Goal: Navigation & Orientation: Go to known website

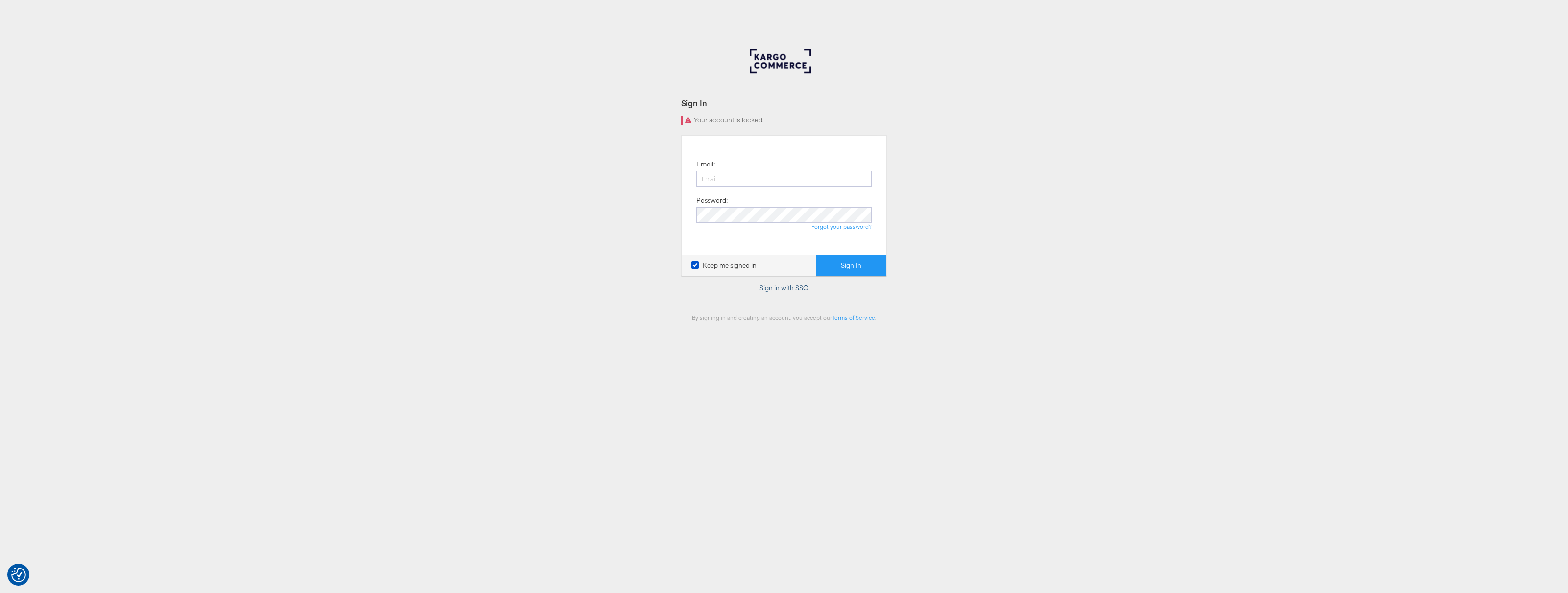
click at [786, 288] on link "Sign in with SSO" at bounding box center [784, 289] width 49 height 9
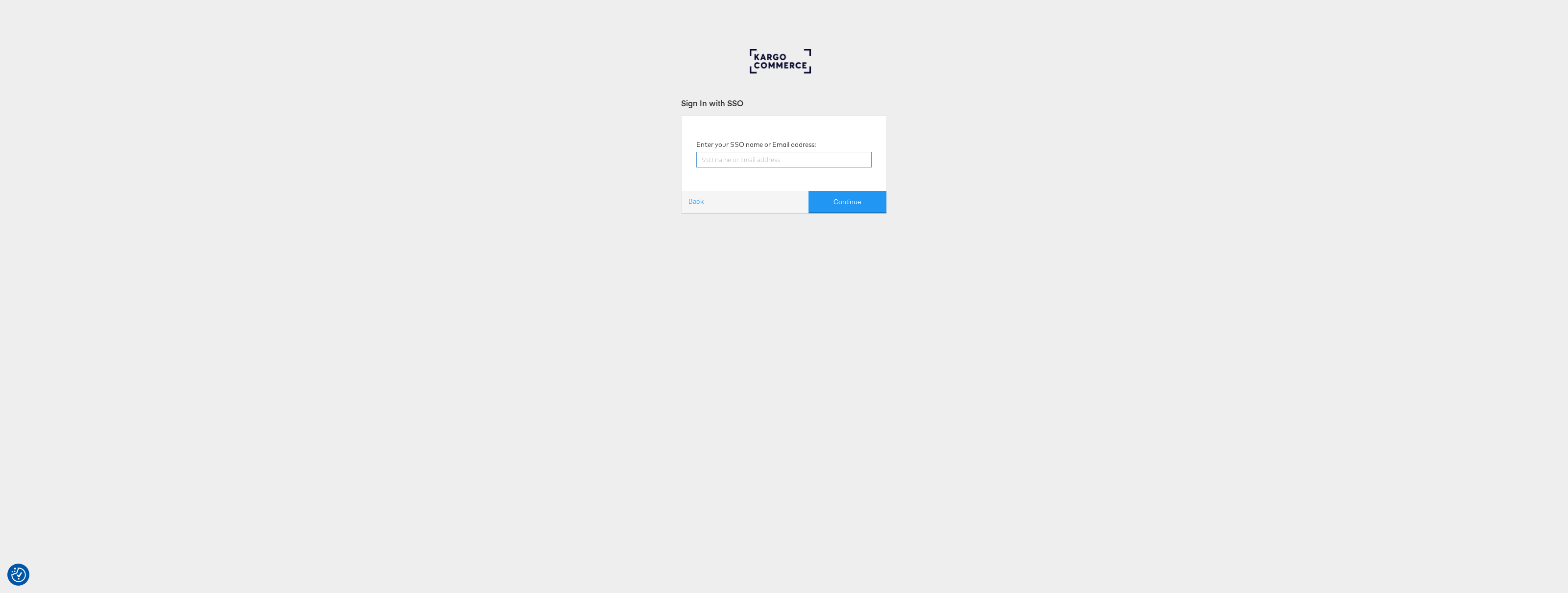
click at [768, 159] on input "text" at bounding box center [784, 159] width 175 height 16
type input "paul.tobin@kargo.com"
click at [834, 197] on button "Continue" at bounding box center [847, 202] width 78 height 22
